Goal: Task Accomplishment & Management: Complete application form

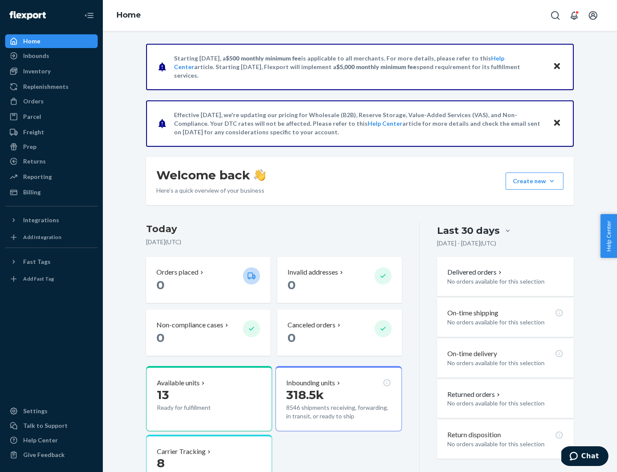
click at [552, 181] on button "Create new Create new inbound Create new order Create new product" at bounding box center [535, 180] width 58 height 17
click at [51, 56] on div "Inbounds" at bounding box center [51, 56] width 91 height 12
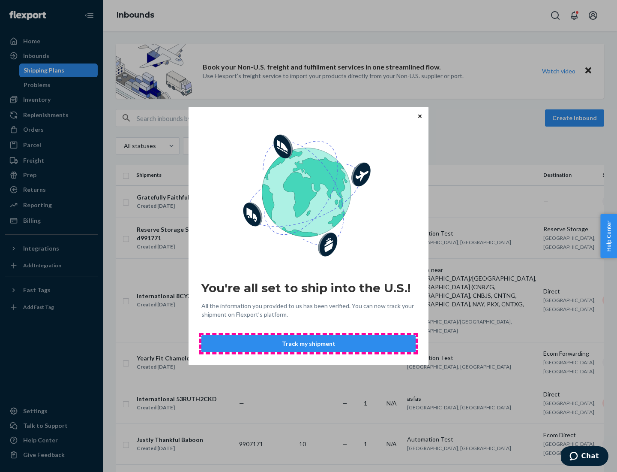
click at [309, 343] on button "Track my shipment" at bounding box center [309, 343] width 214 height 17
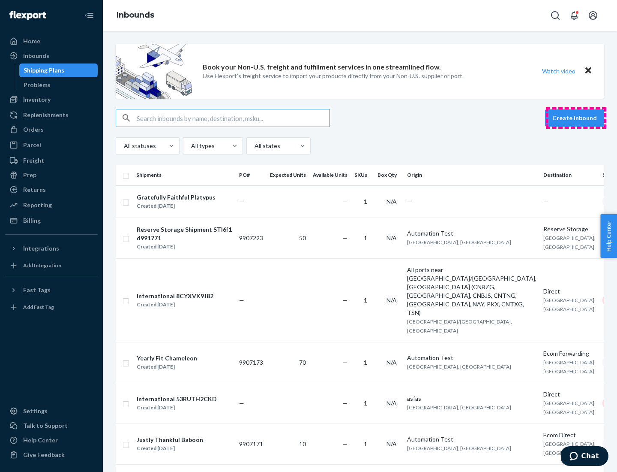
click at [576, 118] on button "Create inbound" at bounding box center [574, 117] width 59 height 17
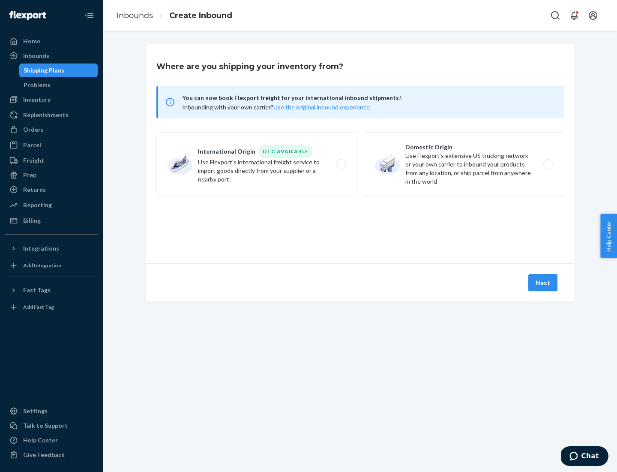
click at [257, 164] on label "International Origin DTC Available Use Flexport's international freight service…" at bounding box center [257, 164] width 201 height 64
click at [341, 164] on input "International Origin DTC Available Use Flexport's international freight service…" at bounding box center [344, 165] width 6 height 6
radio input "true"
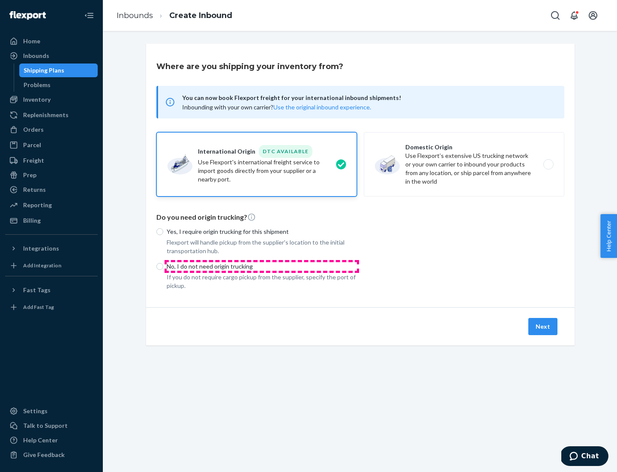
click at [262, 266] on p "No, I do not need origin trucking" at bounding box center [262, 266] width 190 height 9
click at [163, 266] on input "No, I do not need origin trucking" at bounding box center [160, 266] width 7 height 7
radio input "true"
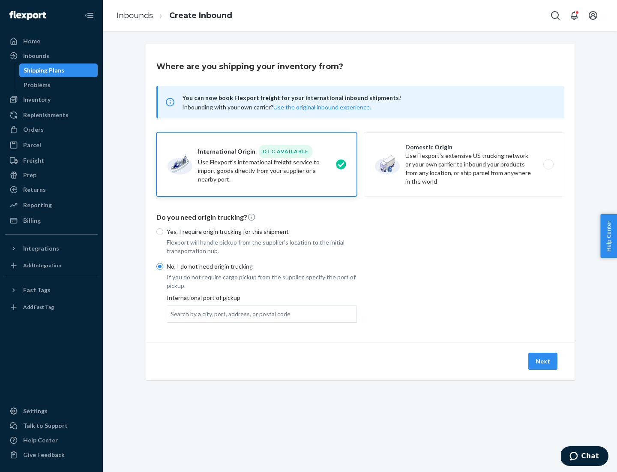
click at [229, 313] on div "Search by a city, port, address, or postal code" at bounding box center [231, 314] width 120 height 9
click at [172, 313] on input "Search by a city, port, address, or postal code" at bounding box center [171, 314] width 1 height 9
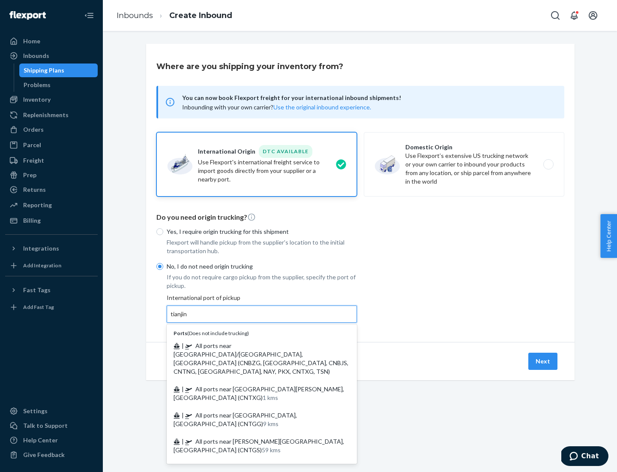
click at [253, 345] on span "| All ports near [GEOGRAPHIC_DATA]/[GEOGRAPHIC_DATA], [GEOGRAPHIC_DATA] (CNBZG,…" at bounding box center [261, 358] width 175 height 33
click at [188, 318] on input "tianjin" at bounding box center [180, 314] width 18 height 9
type input "All ports near [GEOGRAPHIC_DATA]/[GEOGRAPHIC_DATA], [GEOGRAPHIC_DATA] (CNBZG, […"
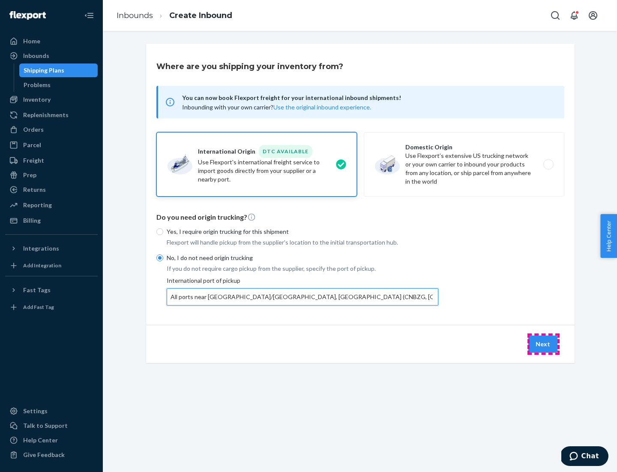
click at [544, 343] on button "Next" at bounding box center [543, 343] width 29 height 17
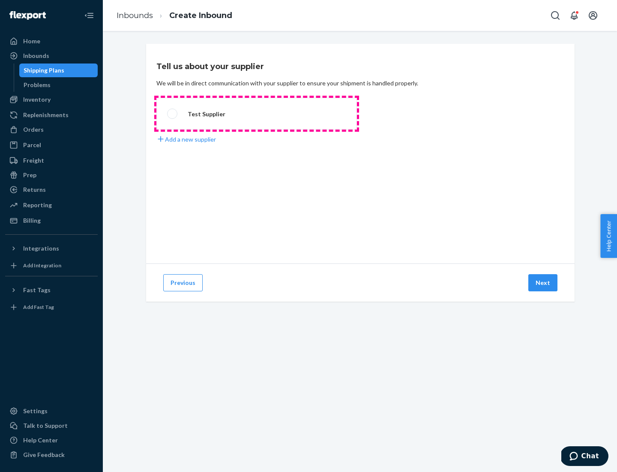
click at [257, 114] on label "Test Supplier" at bounding box center [257, 114] width 201 height 32
click at [173, 114] on input "Test Supplier" at bounding box center [170, 114] width 6 height 6
radio input "true"
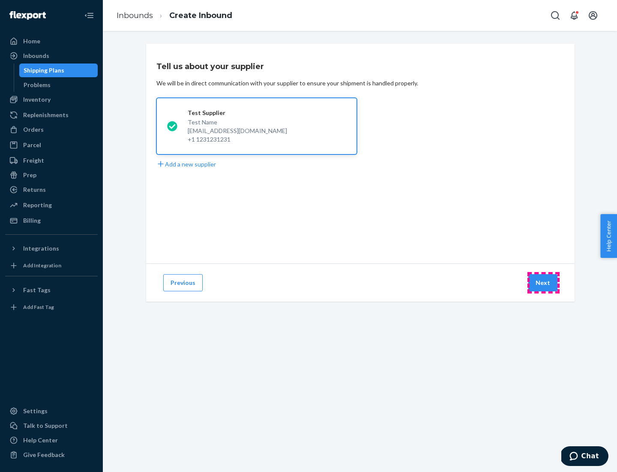
click at [544, 283] on button "Next" at bounding box center [543, 282] width 29 height 17
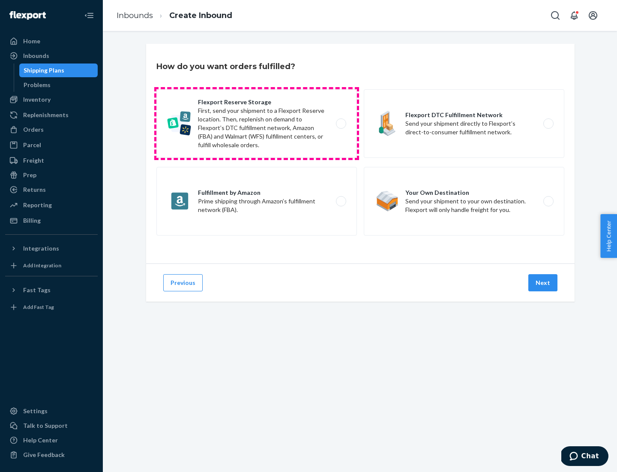
click at [257, 123] on label "Flexport Reserve Storage First, send your shipment to a Flexport Reserve locati…" at bounding box center [257, 123] width 201 height 69
click at [341, 123] on input "Flexport Reserve Storage First, send your shipment to a Flexport Reserve locati…" at bounding box center [344, 124] width 6 height 6
radio input "true"
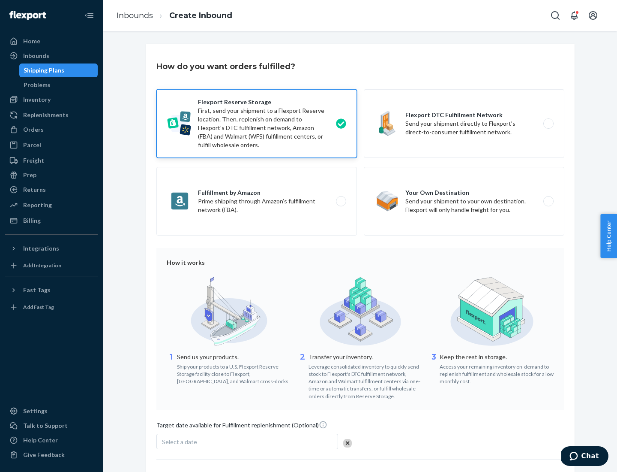
scroll to position [70, 0]
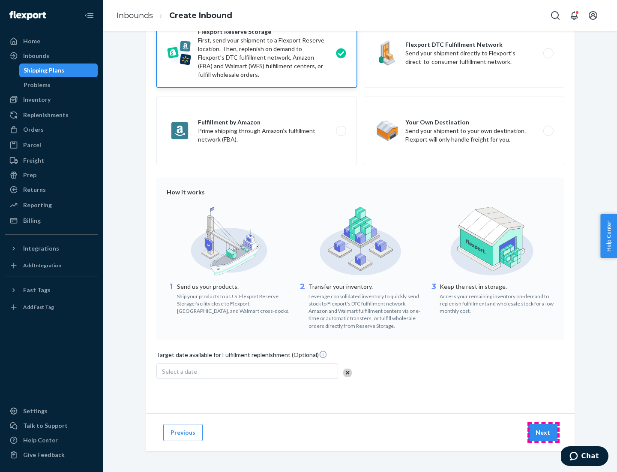
click at [544, 432] on button "Next" at bounding box center [543, 432] width 29 height 17
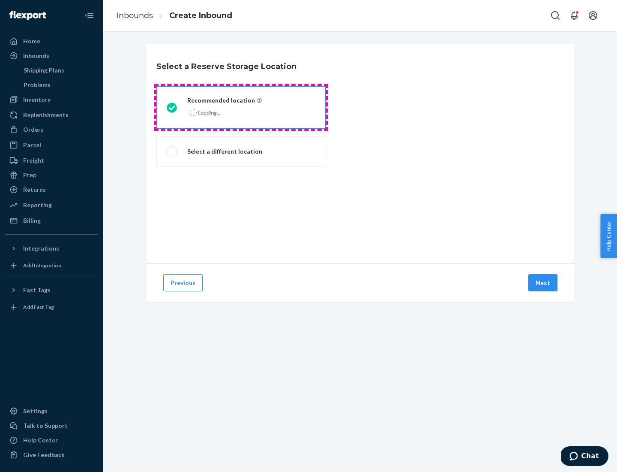
click at [241, 107] on div "Loading..." at bounding box center [223, 112] width 73 height 12
click at [172, 107] on input "Recommended location Loading..." at bounding box center [170, 108] width 6 height 6
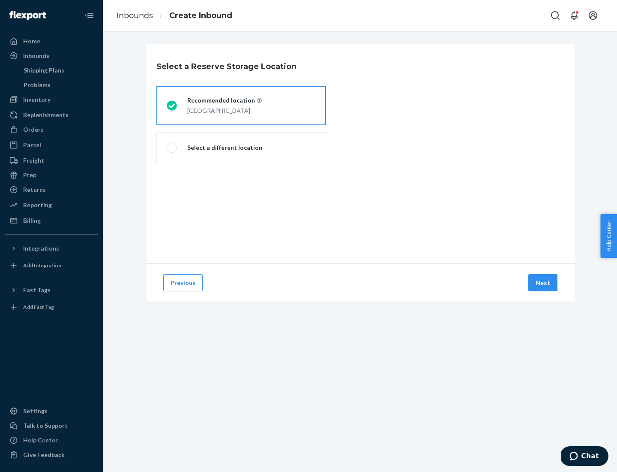
click at [544, 283] on button "Next" at bounding box center [543, 282] width 29 height 17
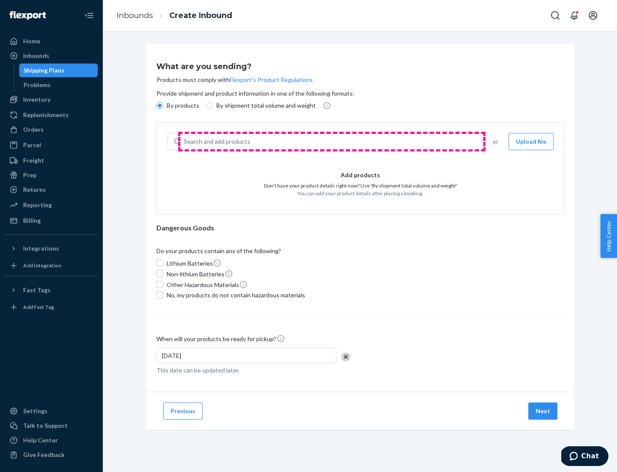
click at [332, 141] on div "Search and add products" at bounding box center [332, 141] width 302 height 15
click at [185, 141] on input "Search and add products" at bounding box center [184, 141] width 1 height 9
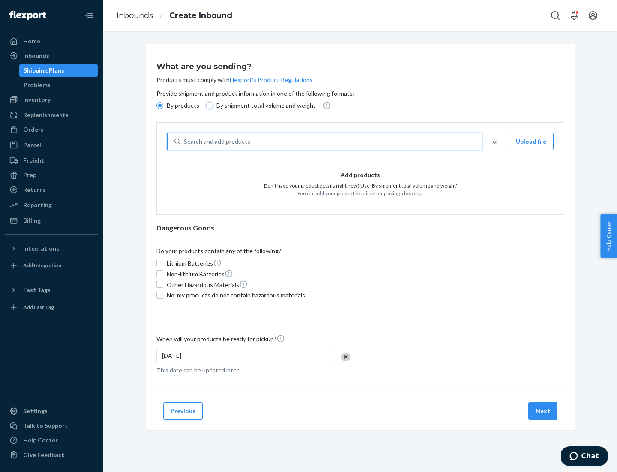
click at [208, 105] on input "By shipment total volume and weight" at bounding box center [209, 105] width 7 height 7
radio input "true"
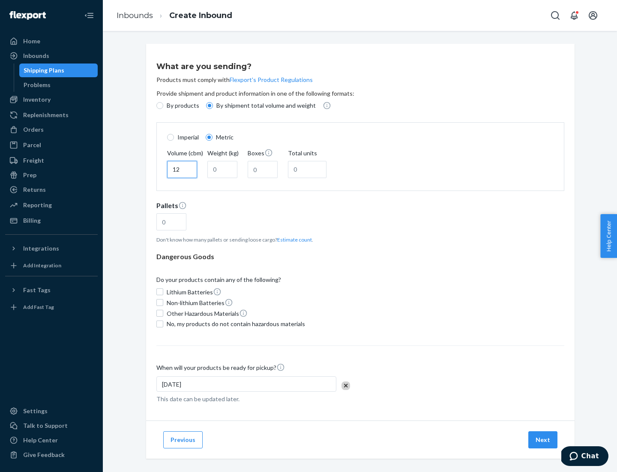
type input "12"
type input "22"
type input "222"
type input "121"
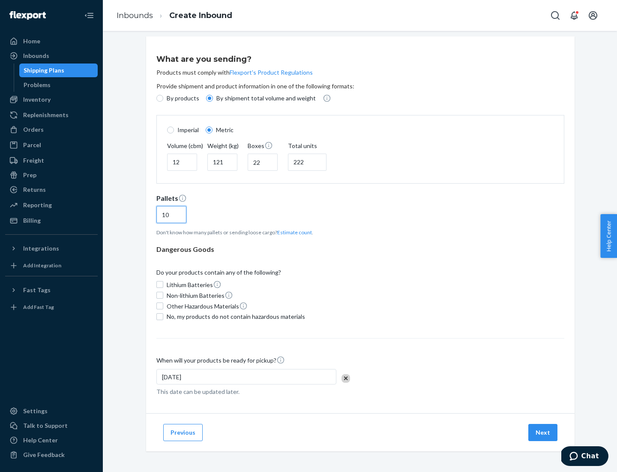
type input "10"
click at [235, 316] on span "No, my products do not contain hazardous materials" at bounding box center [236, 316] width 138 height 9
click at [163, 316] on input "No, my products do not contain hazardous materials" at bounding box center [160, 316] width 7 height 7
checkbox input "true"
click at [544, 432] on button "Next" at bounding box center [543, 432] width 29 height 17
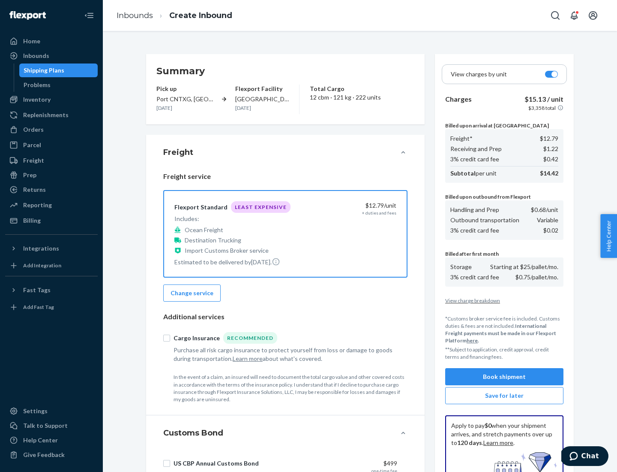
scroll to position [125, 0]
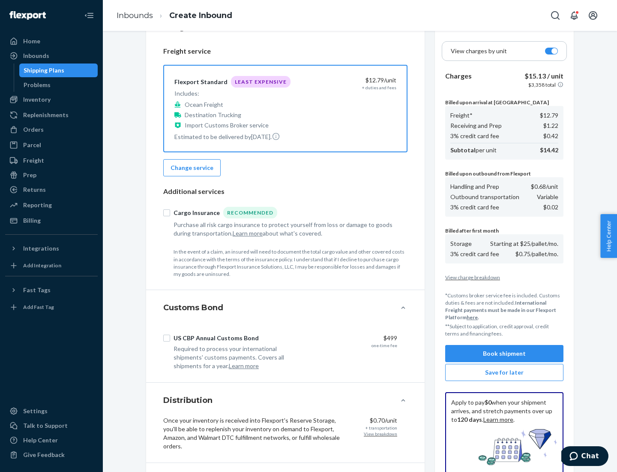
click at [505, 353] on button "Book shipment" at bounding box center [504, 353] width 118 height 17
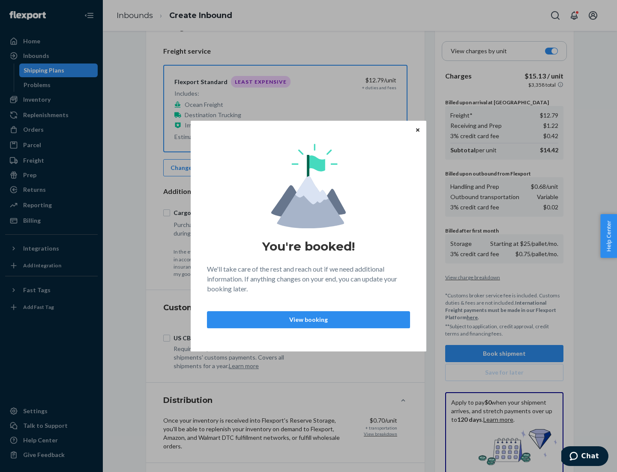
click at [309, 319] on p "View booking" at bounding box center [308, 319] width 189 height 9
